Goal: Check status: Check status

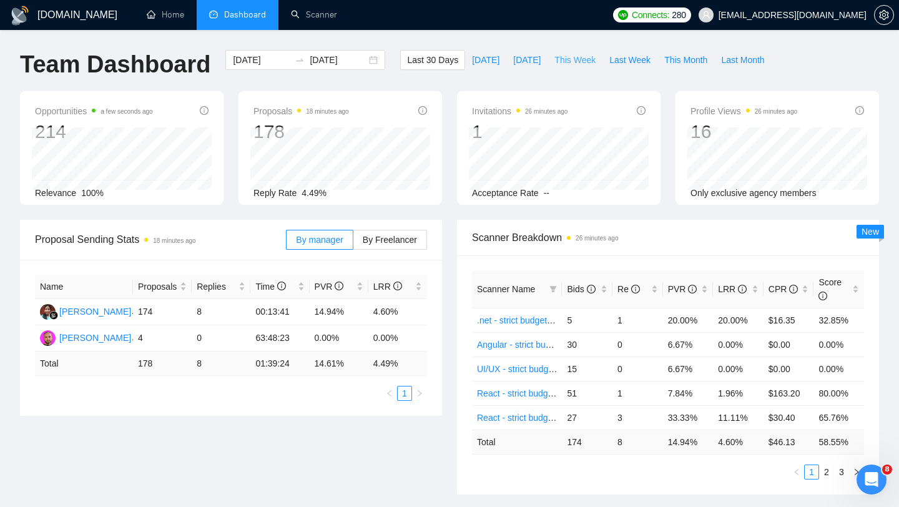
click at [571, 65] on span "This Week" at bounding box center [574, 60] width 41 height 14
type input "[DATE]"
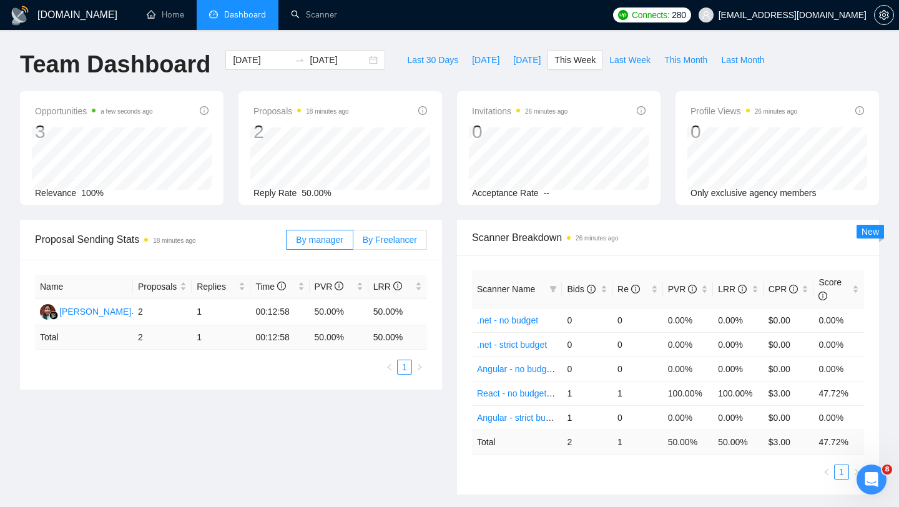
click at [405, 247] on label "By Freelancer" at bounding box center [390, 240] width 74 height 20
click at [353, 243] on input "By Freelancer" at bounding box center [353, 243] width 0 height 0
click at [331, 242] on span "By manager" at bounding box center [319, 240] width 47 height 10
click at [287, 243] on input "By manager" at bounding box center [287, 243] width 0 height 0
click at [699, 62] on span "This Month" at bounding box center [685, 60] width 43 height 14
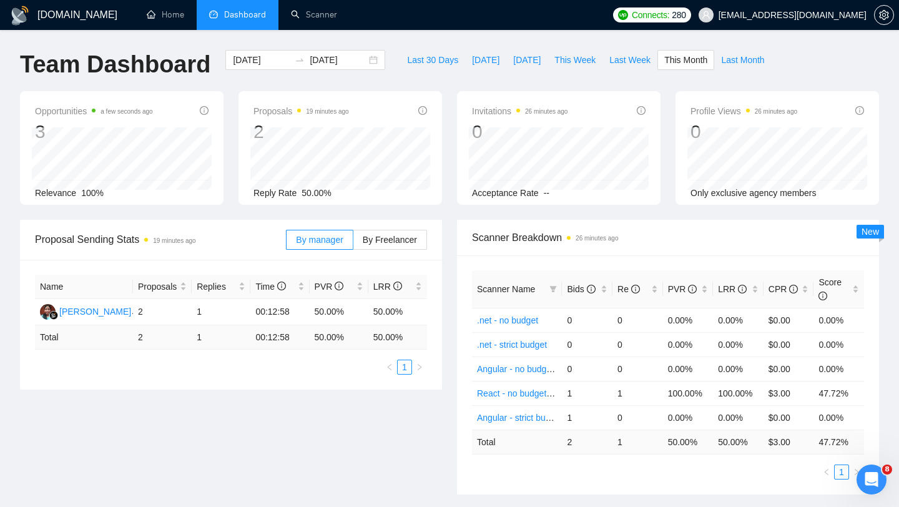
type input "[DATE]"
